Goal: Check status: Check status

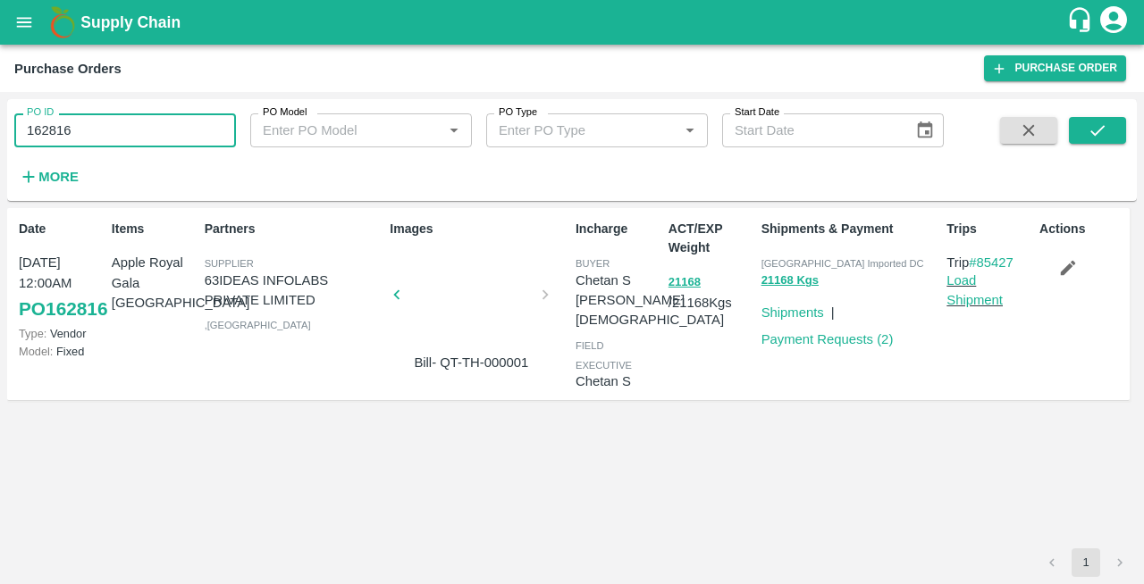
click at [124, 130] on input "162816" at bounding box center [125, 130] width 222 height 34
type input "1"
type input "167459"
click at [1103, 134] on icon "submit" at bounding box center [1097, 131] width 20 height 20
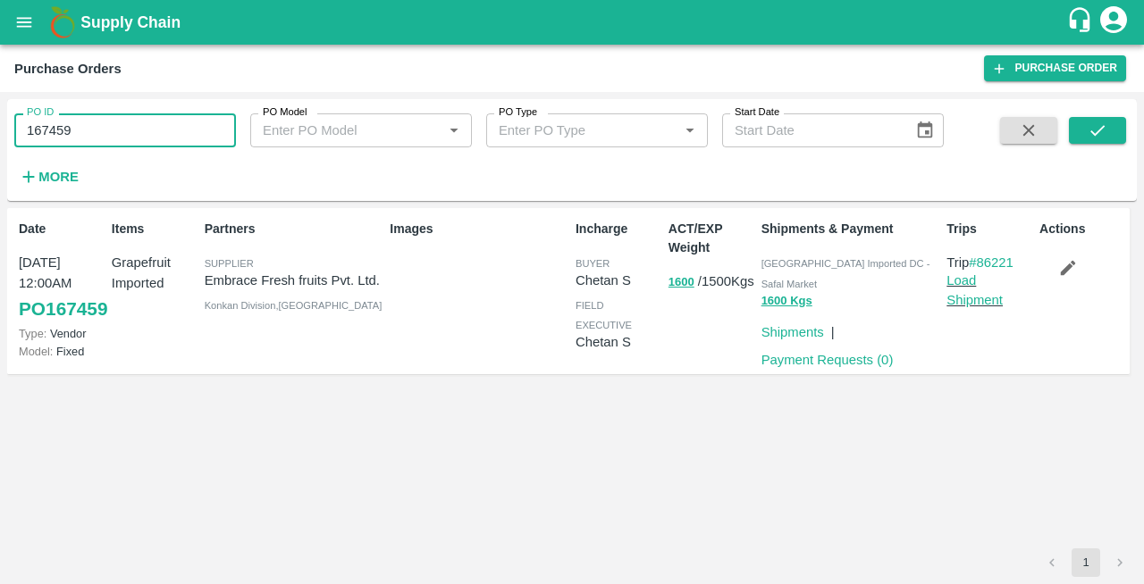
click at [98, 139] on input "167459" at bounding box center [125, 130] width 222 height 34
type input "1"
type input "163631"
click at [1096, 127] on icon "submit" at bounding box center [1097, 131] width 20 height 20
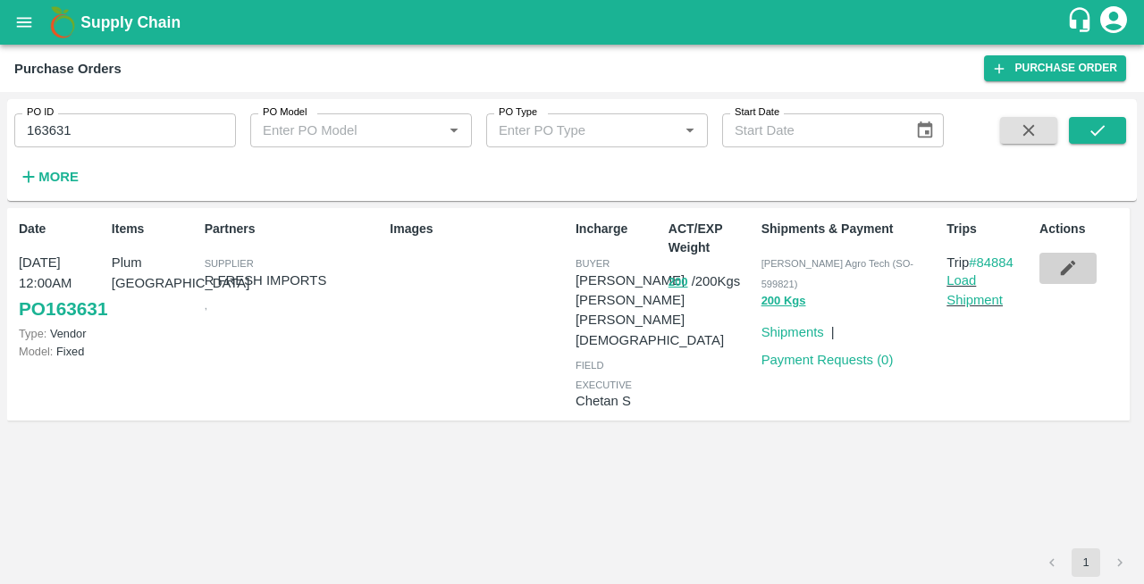
click at [1052, 281] on button "button" at bounding box center [1067, 268] width 57 height 30
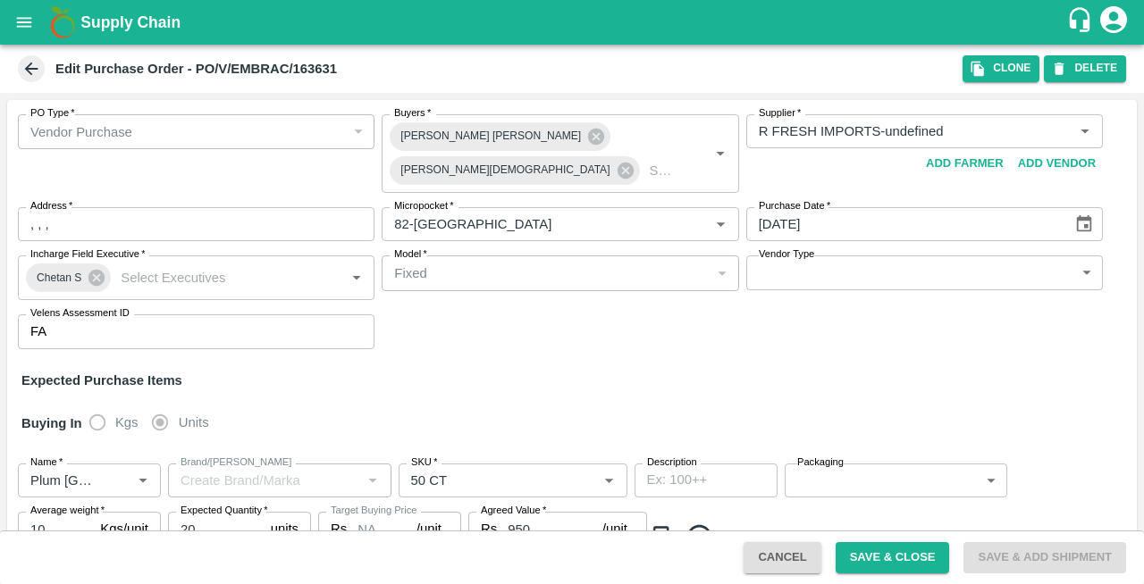
click at [40, 71] on icon at bounding box center [31, 69] width 20 height 20
